Goal: Task Accomplishment & Management: Manage account settings

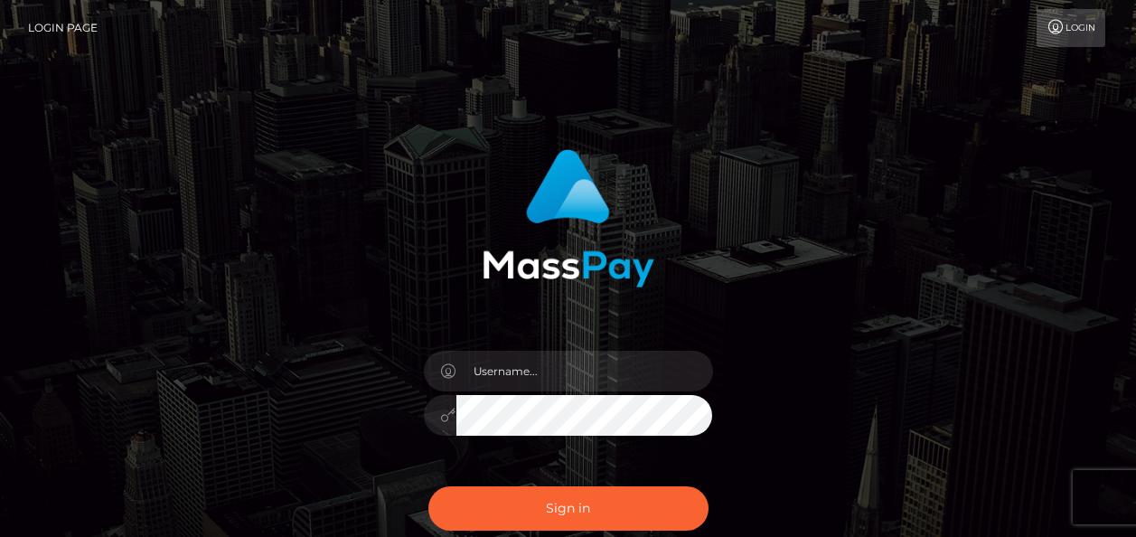
click at [488, 366] on input "text" at bounding box center [584, 371] width 257 height 41
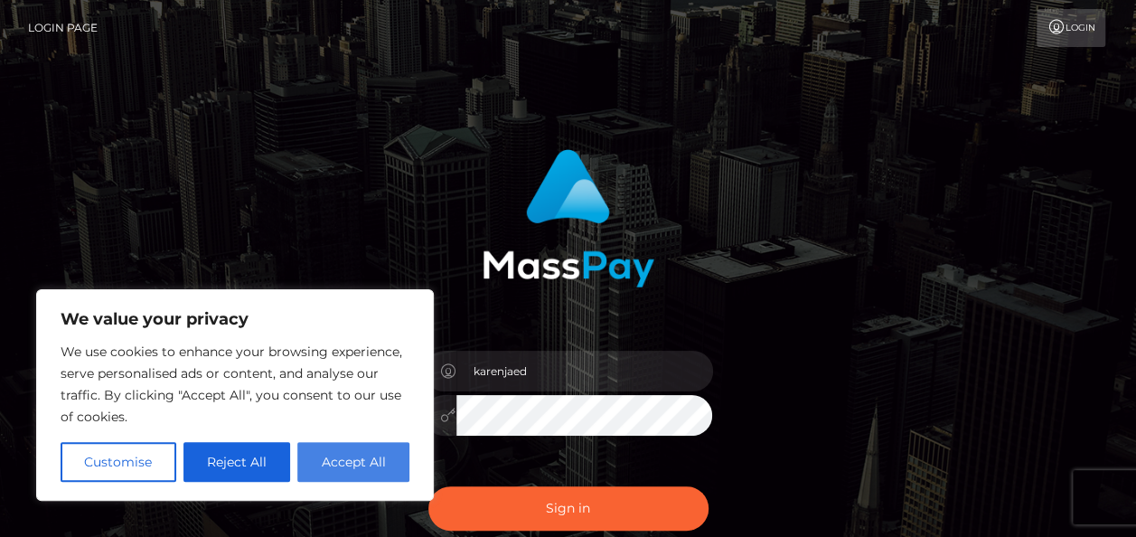
type input "karenjaed"
click at [363, 473] on button "Accept All" at bounding box center [353, 462] width 112 height 40
checkbox input "true"
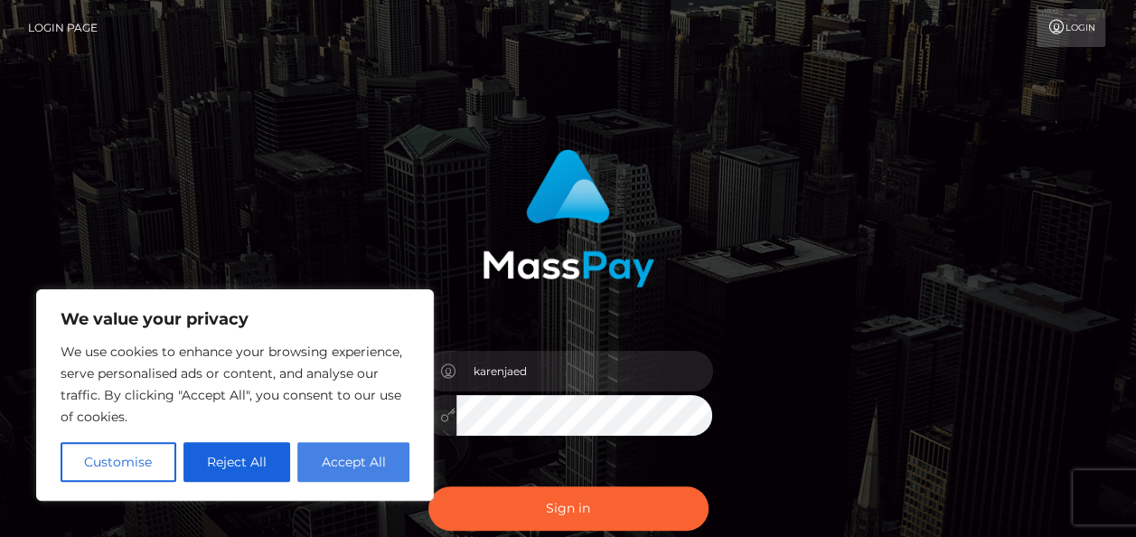
checkbox input "true"
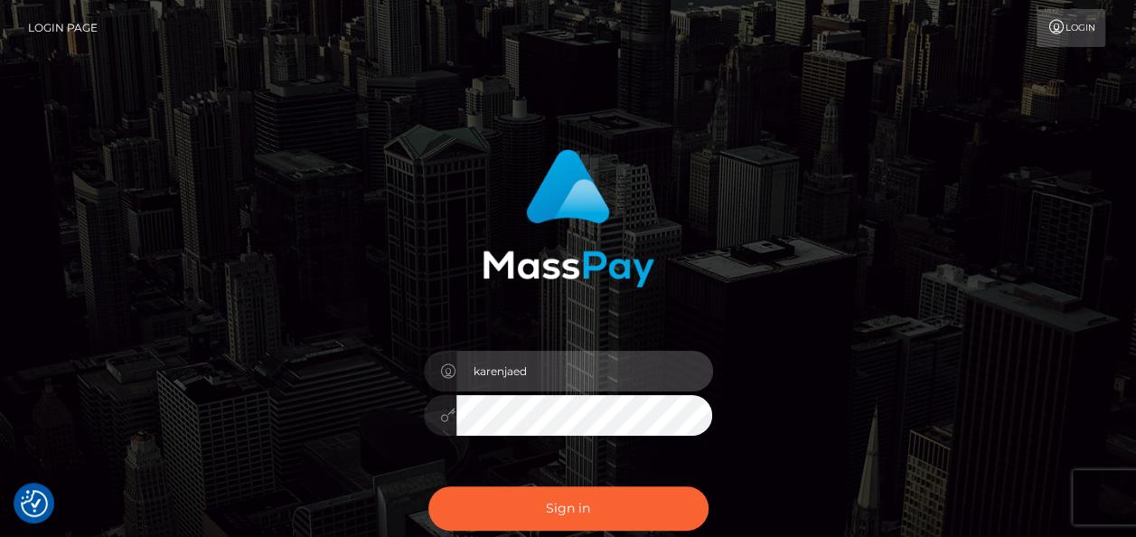
click at [604, 374] on input "karenjaed" at bounding box center [584, 371] width 257 height 41
type input "karenjade11@hotmail.com"
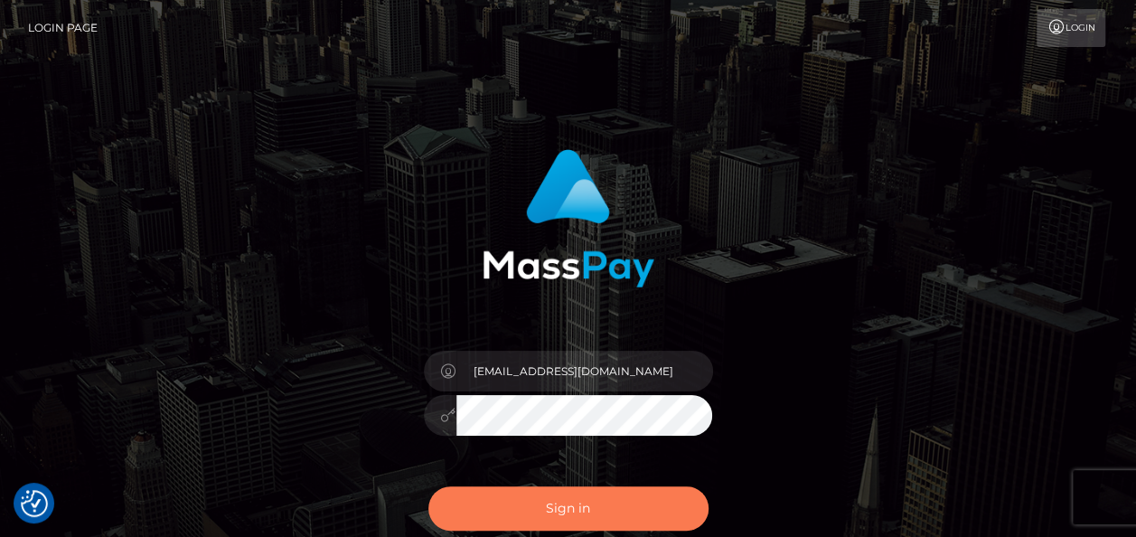
click at [618, 494] on button "Sign in" at bounding box center [568, 508] width 280 height 44
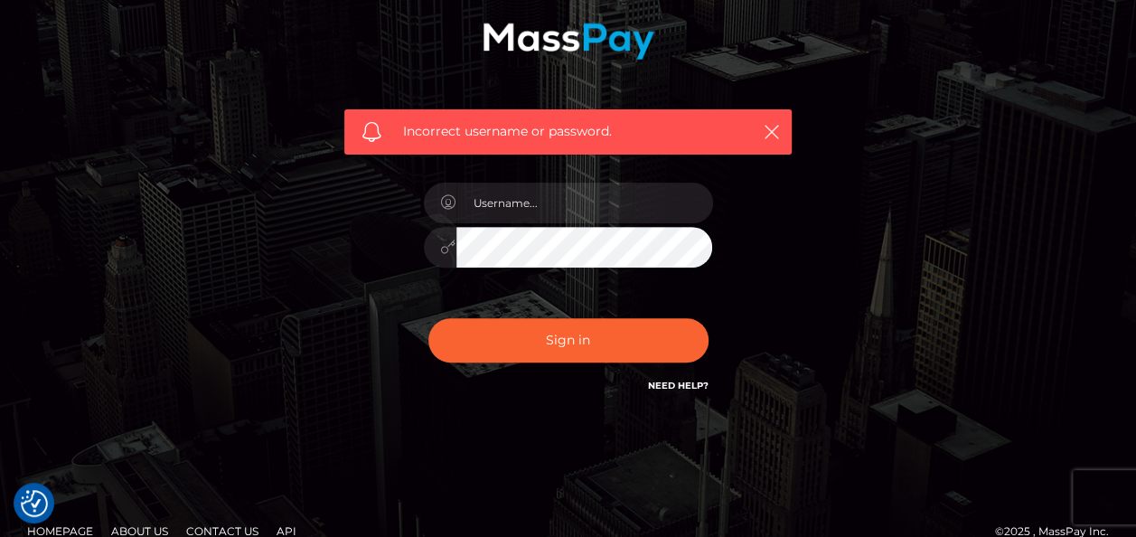
scroll to position [253, 0]
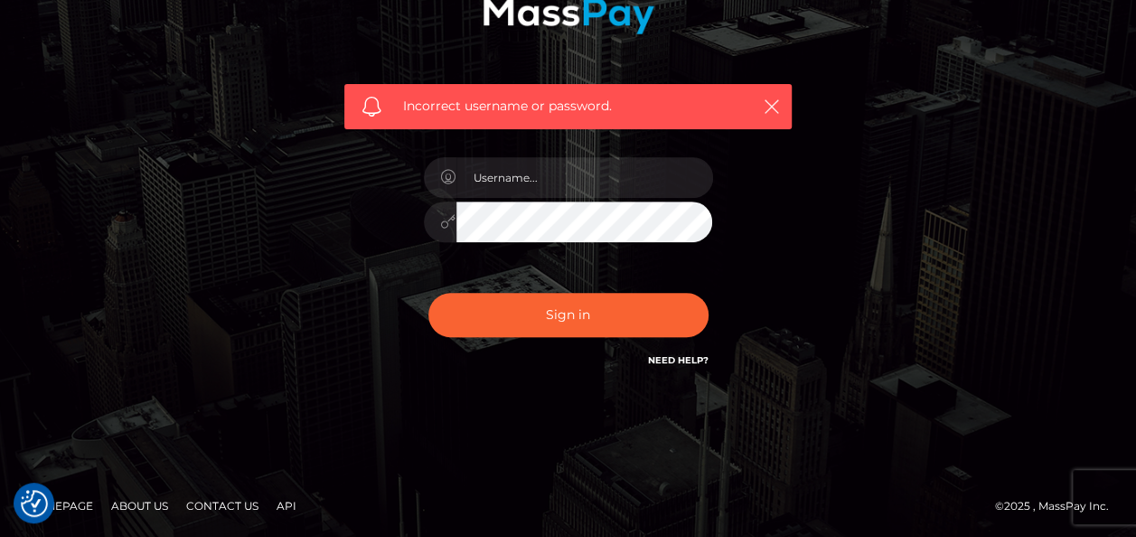
click at [675, 355] on link "Need Help?" at bounding box center [678, 360] width 61 height 12
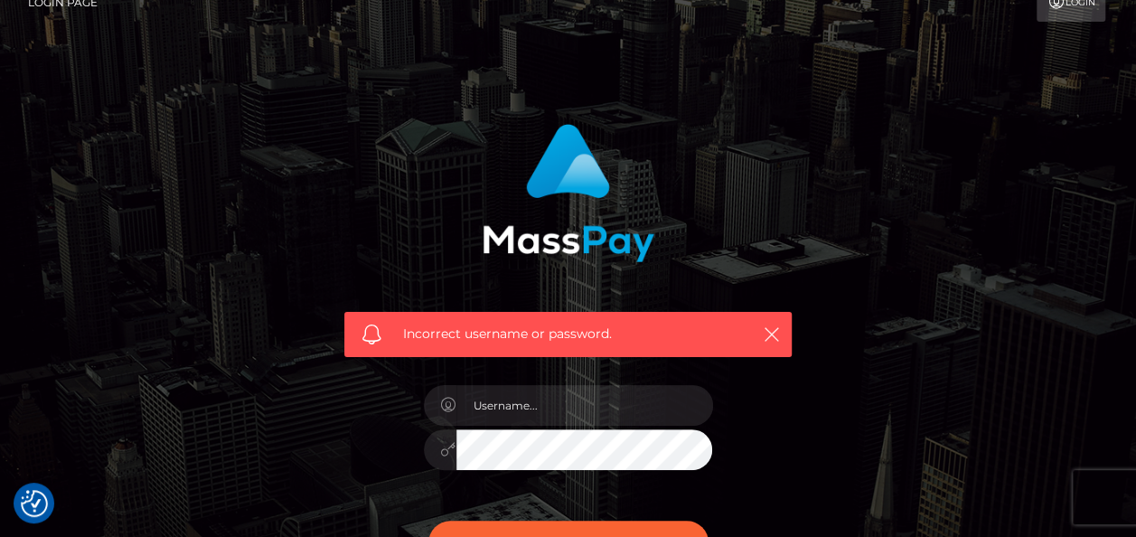
scroll to position [0, 0]
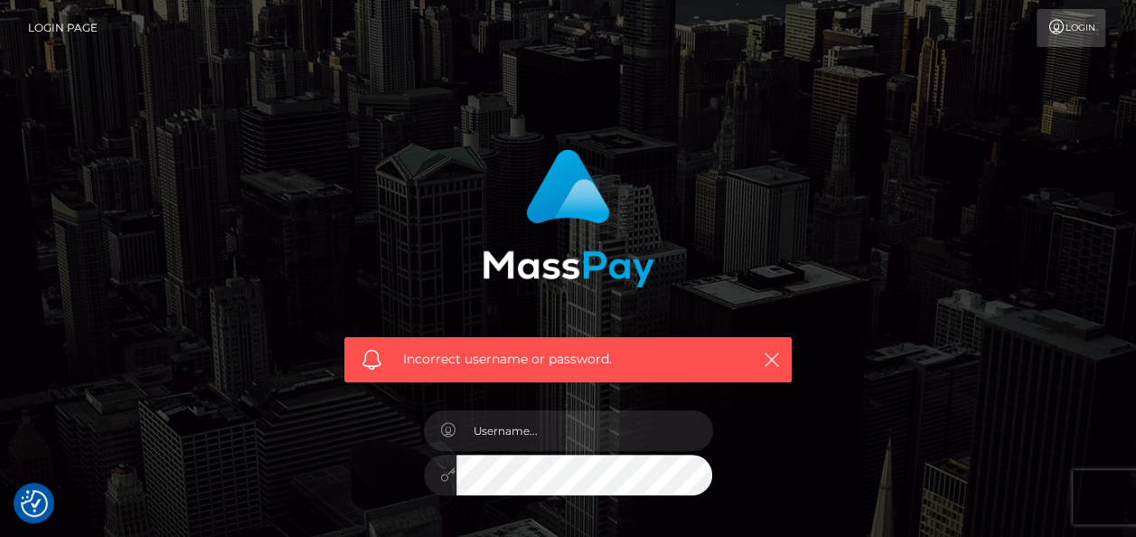
click at [1068, 31] on link "Login" at bounding box center [1070, 28] width 69 height 38
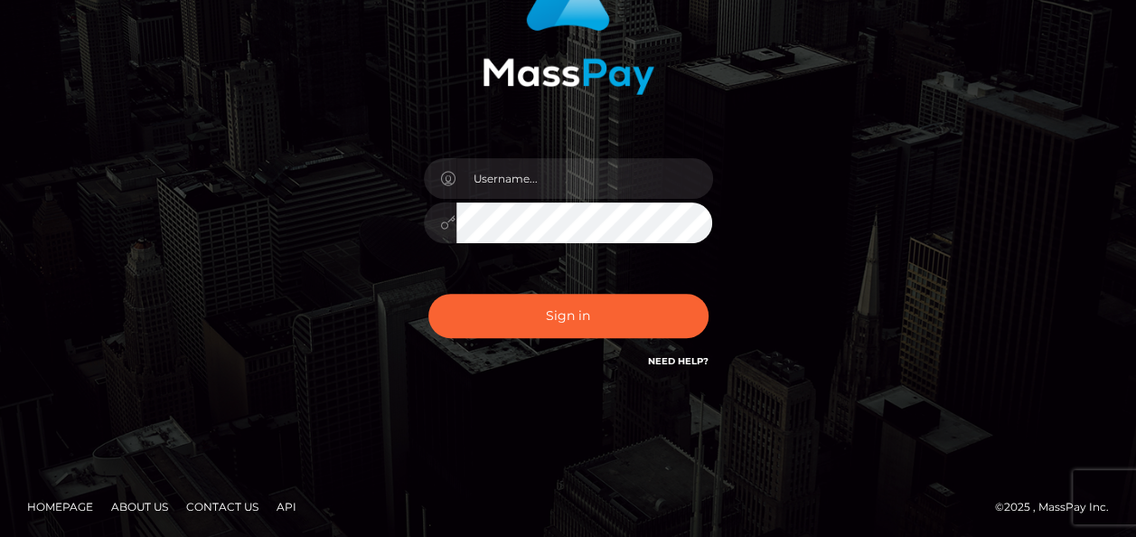
scroll to position [193, 0]
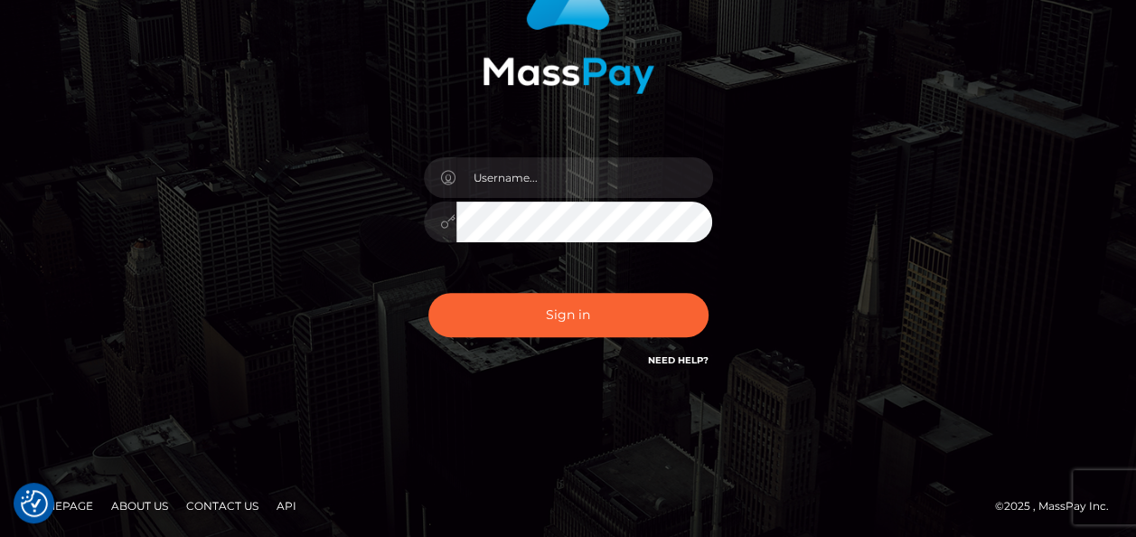
click at [681, 362] on link "Need Help?" at bounding box center [678, 360] width 61 height 12
click at [1001, 237] on div "Sign in" at bounding box center [568, 172] width 1030 height 460
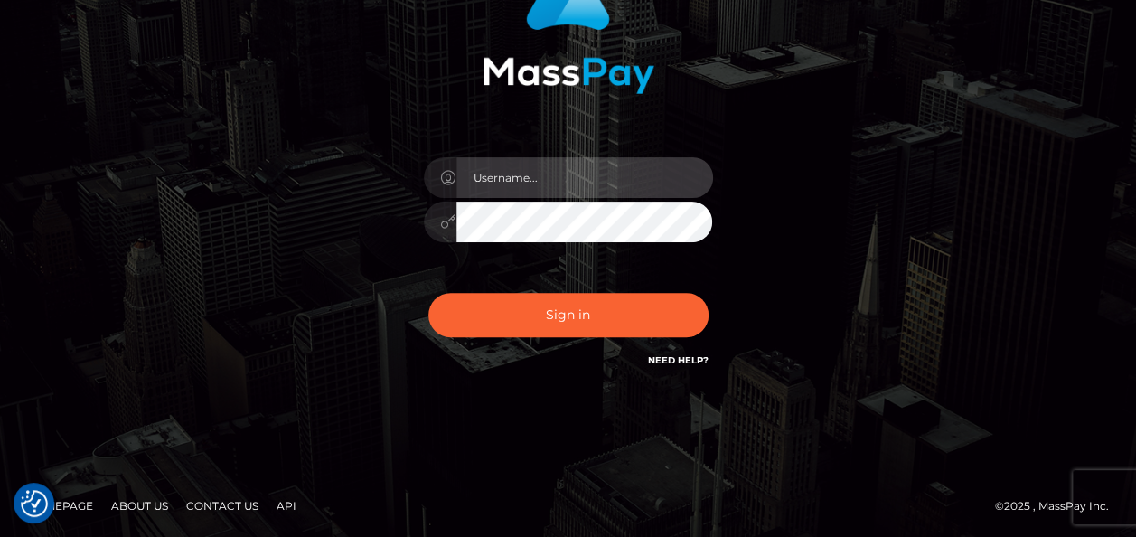
click at [526, 188] on input "text" at bounding box center [584, 177] width 257 height 41
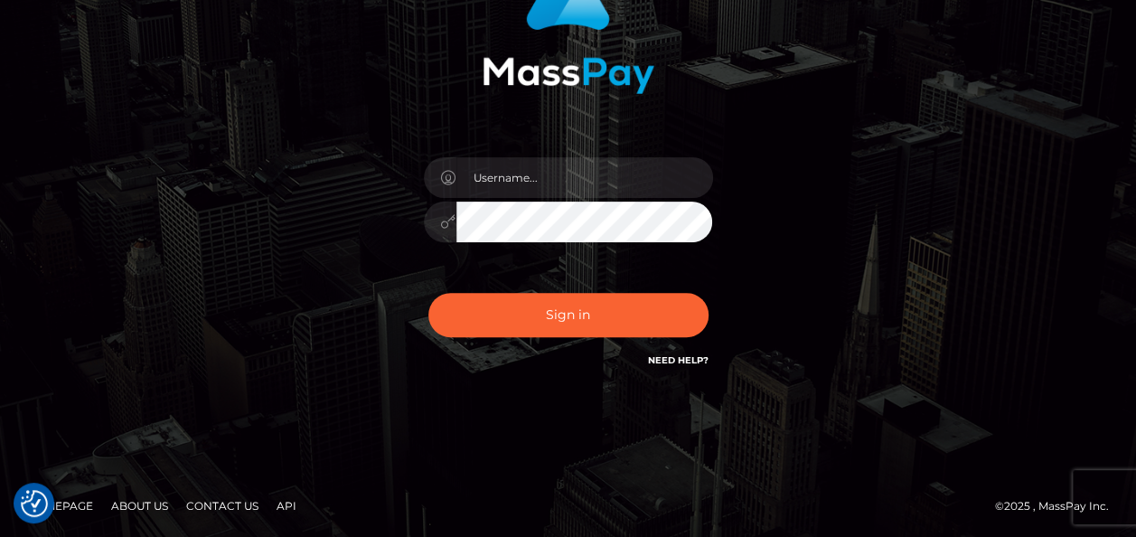
click at [736, 110] on div "Sign in" at bounding box center [568, 163] width 474 height 442
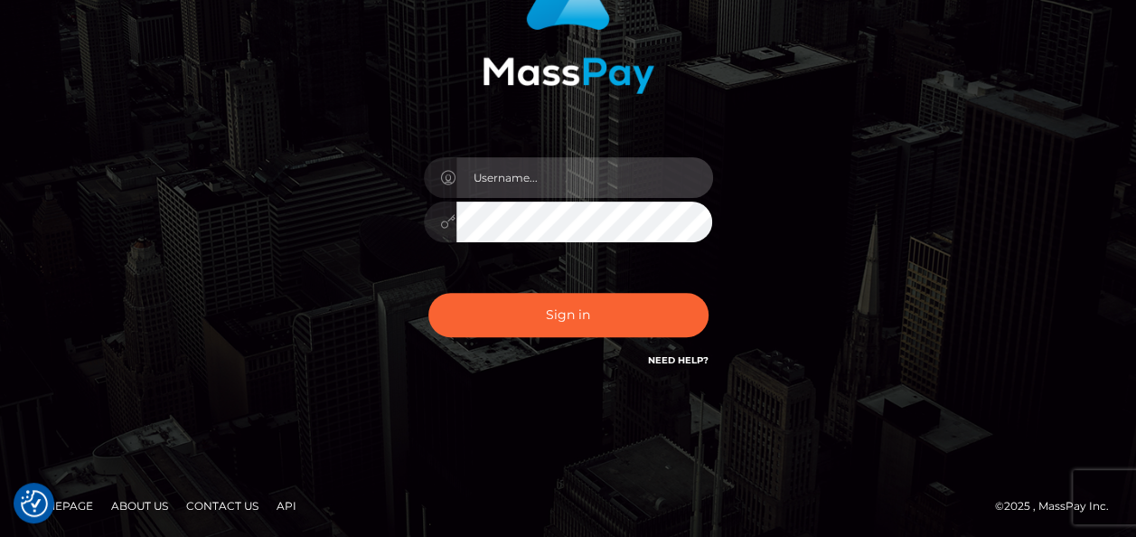
click at [524, 183] on input "text" at bounding box center [584, 177] width 257 height 41
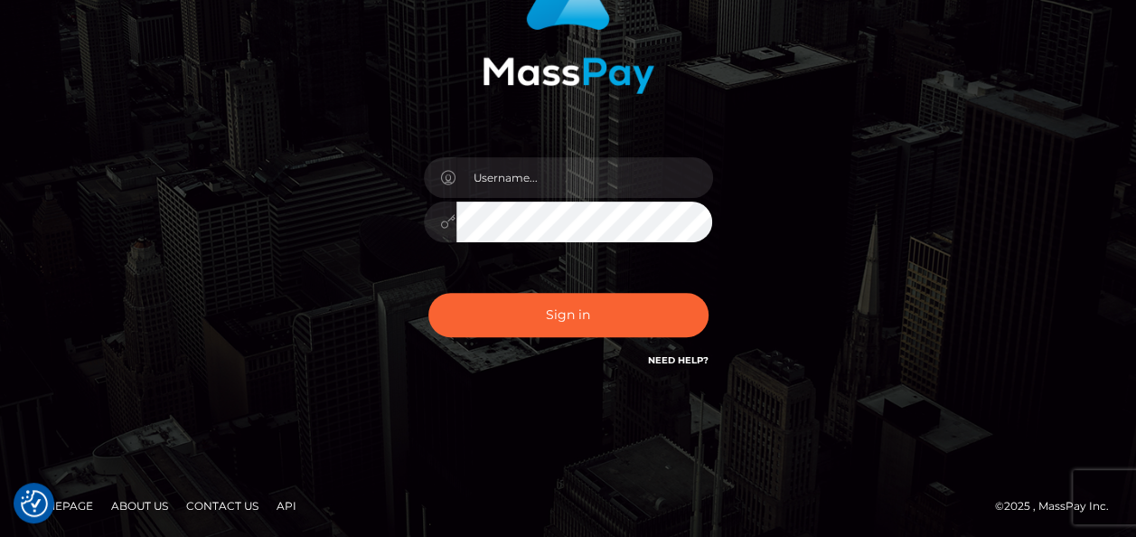
click at [732, 97] on div "Sign in" at bounding box center [568, 163] width 474 height 442
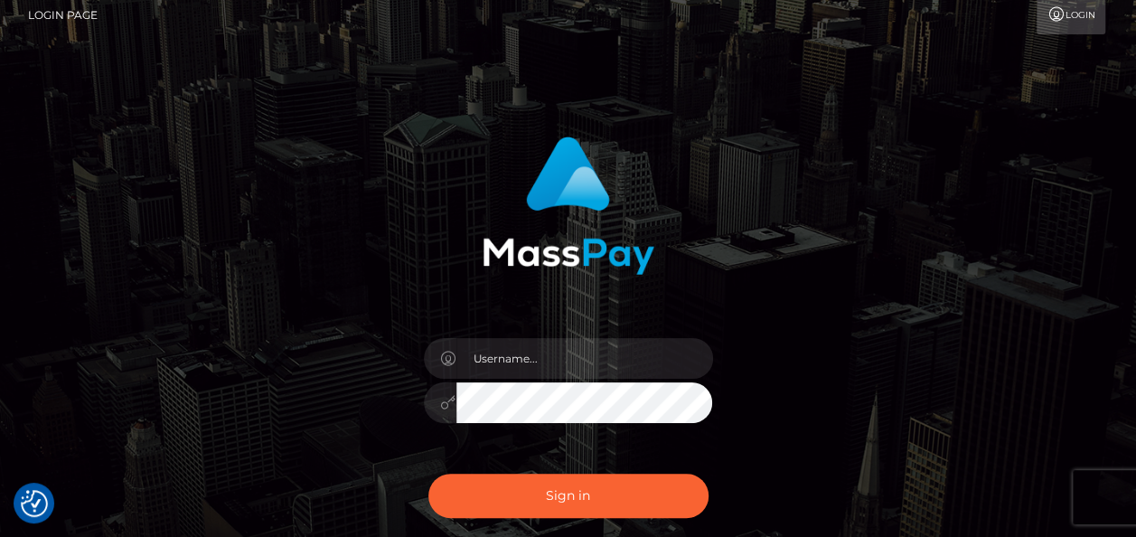
scroll to position [103, 0]
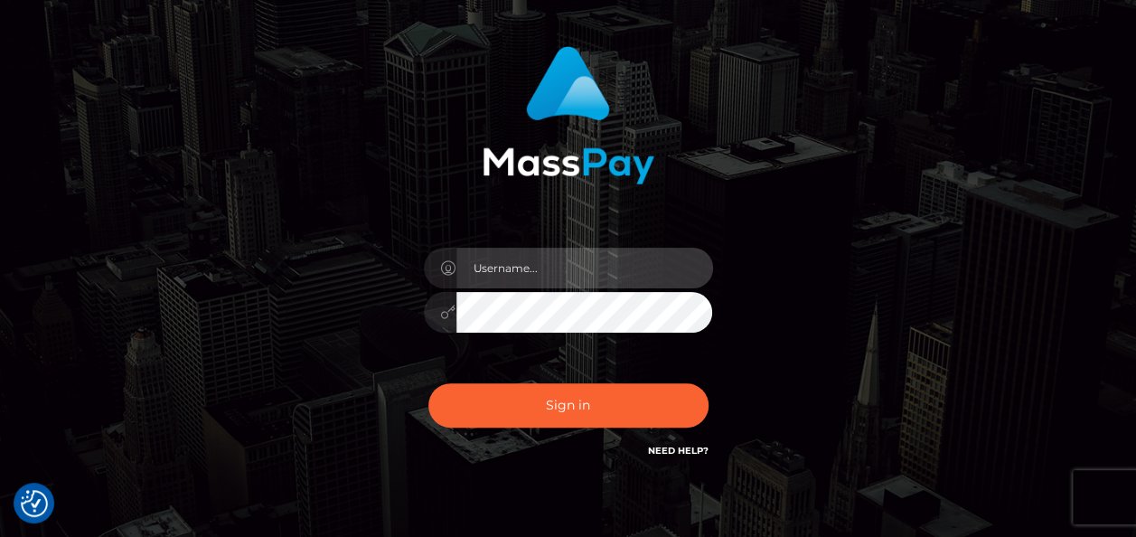
click at [543, 279] on input "text" at bounding box center [584, 268] width 257 height 41
type input "a"
type input "[EMAIL_ADDRESS][DOMAIN_NAME]"
click at [428, 383] on button "Sign in" at bounding box center [568, 405] width 280 height 44
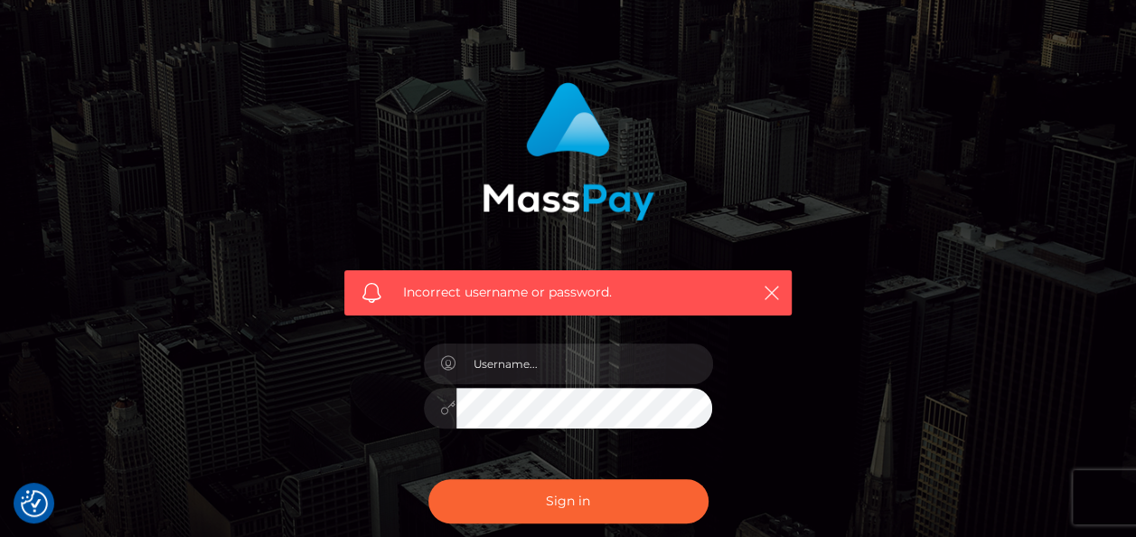
scroll to position [181, 0]
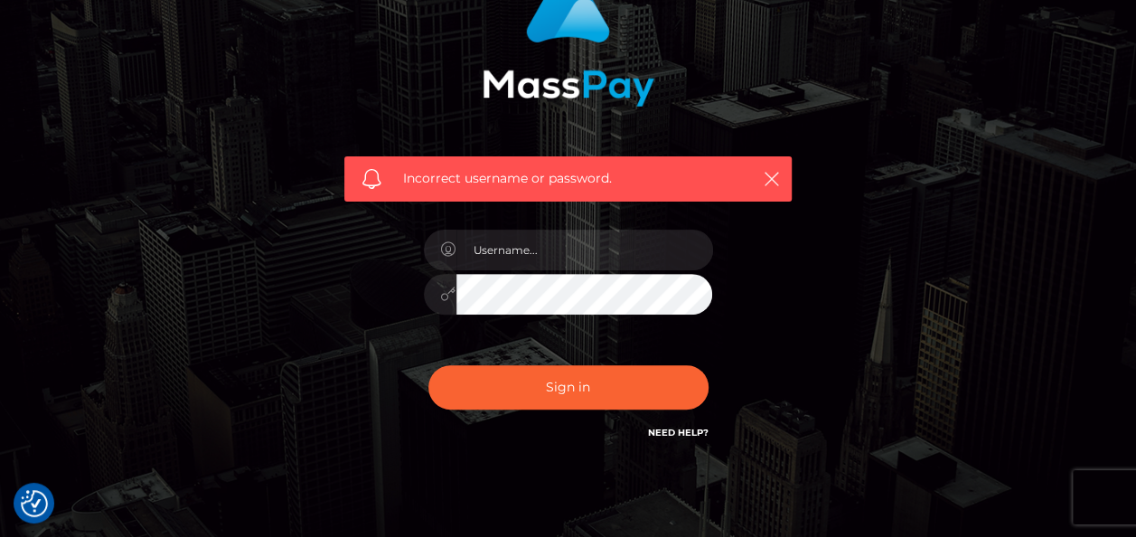
click at [676, 424] on h6 "Need Help?" at bounding box center [678, 431] width 61 height 15
click at [688, 439] on div "Need Help?" at bounding box center [678, 435] width 61 height 23
click at [676, 426] on link "Need Help?" at bounding box center [678, 432] width 61 height 12
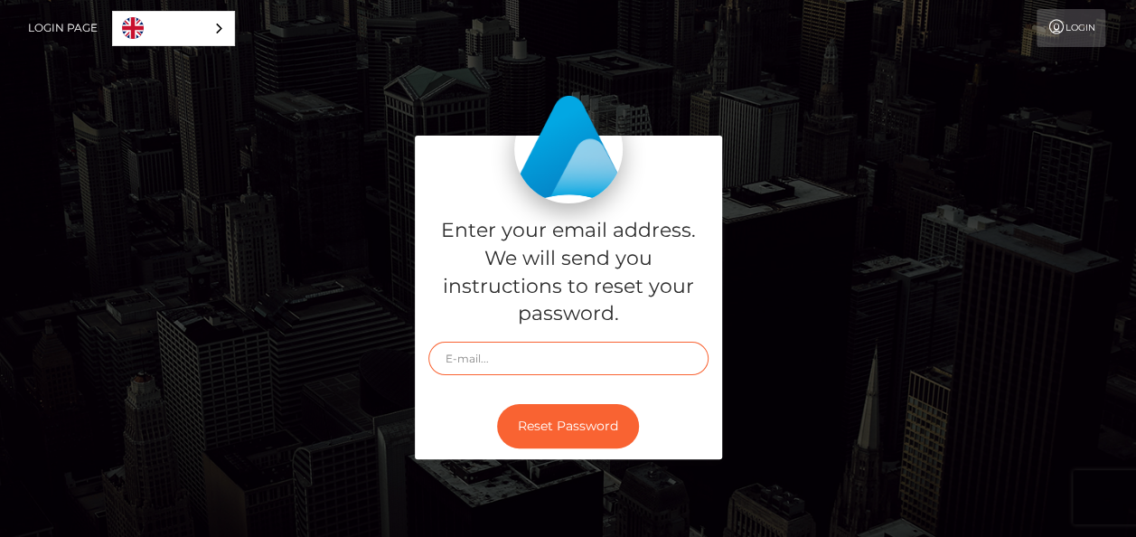
click at [569, 359] on input "text" at bounding box center [568, 358] width 280 height 33
type input "[EMAIL_ADDRESS][DOMAIN_NAME]"
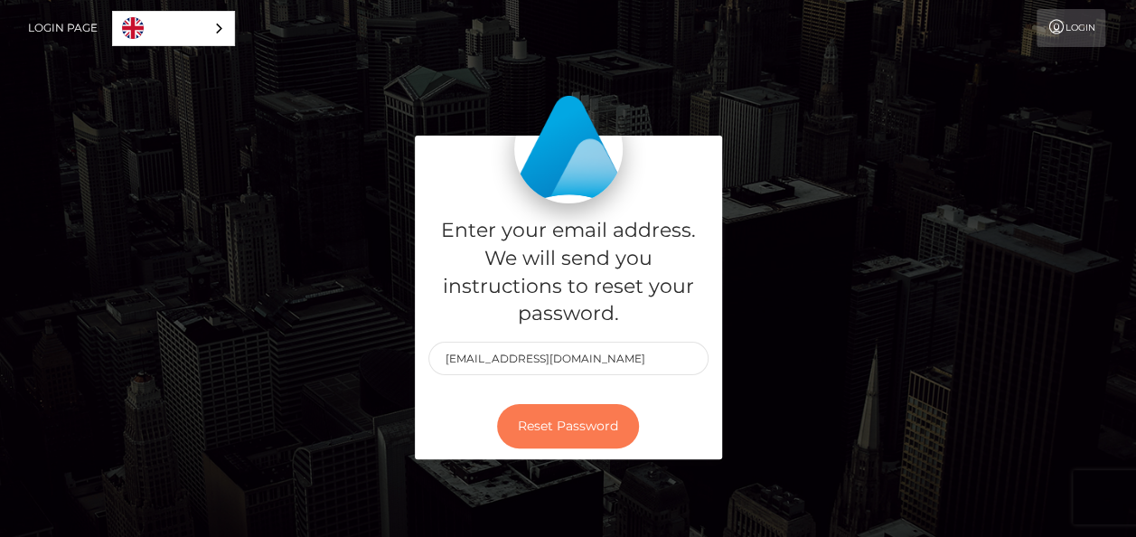
click at [538, 418] on button "Reset Password" at bounding box center [568, 426] width 142 height 44
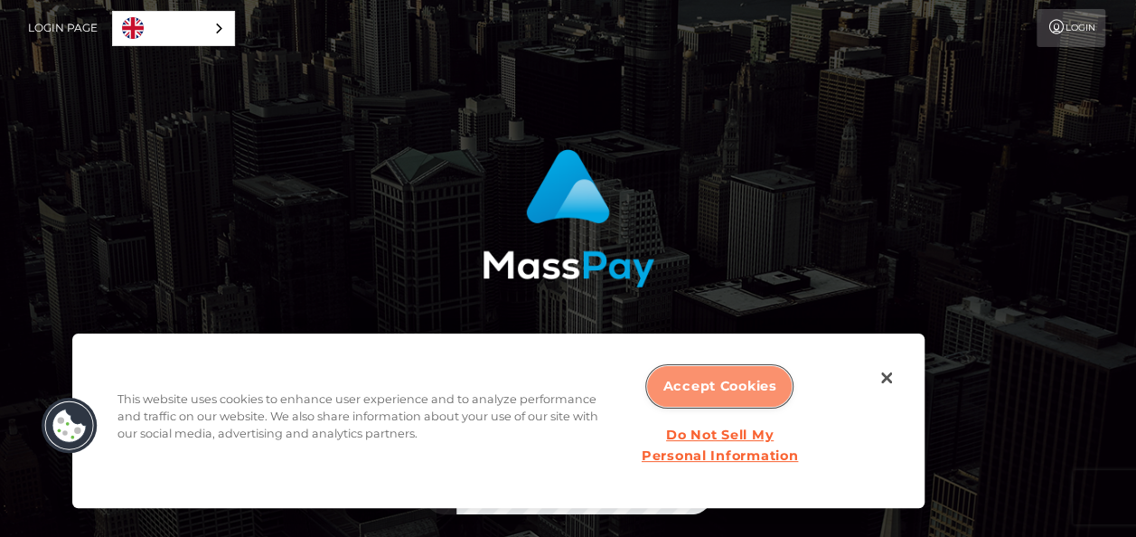
click at [745, 392] on button "Accept Cookies" at bounding box center [719, 386] width 145 height 41
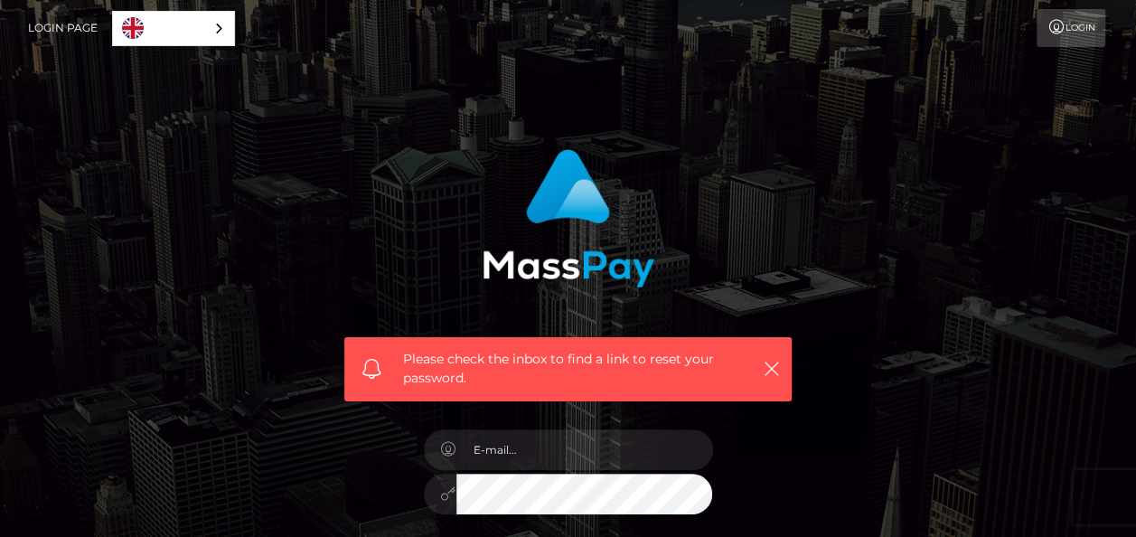
click at [848, 195] on div "Please check the inbox to find a link to reset your password. In order to prote…" at bounding box center [568, 405] width 1030 height 539
